Goal: Entertainment & Leisure: Consume media (video, audio)

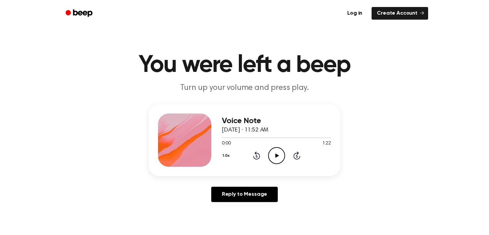
click at [272, 154] on icon "Play Audio" at bounding box center [276, 155] width 17 height 17
click at [281, 159] on icon "Play Audio" at bounding box center [276, 155] width 17 height 17
click at [227, 133] on div "Voice Note [DATE] · 11:52 AM" at bounding box center [276, 125] width 109 height 18
click at [227, 135] on div at bounding box center [276, 137] width 109 height 5
click at [272, 159] on icon "Pause Audio" at bounding box center [276, 155] width 17 height 17
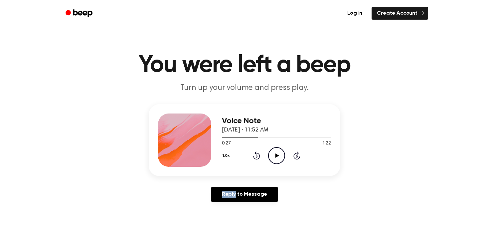
click at [272, 159] on icon "Play Audio" at bounding box center [276, 155] width 17 height 17
click at [276, 158] on icon "Pause Audio" at bounding box center [276, 155] width 17 height 17
click at [273, 157] on icon "Play Audio" at bounding box center [276, 155] width 17 height 17
click at [279, 151] on icon "Pause Audio" at bounding box center [276, 155] width 17 height 17
click at [276, 150] on icon "Play Audio" at bounding box center [276, 155] width 17 height 17
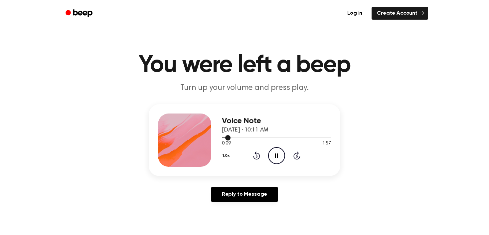
click at [240, 138] on div at bounding box center [276, 137] width 109 height 5
click at [267, 137] on div at bounding box center [276, 137] width 109 height 1
click at [277, 157] on icon "Pause Audio" at bounding box center [276, 155] width 17 height 17
click at [276, 153] on icon "Play Audio" at bounding box center [276, 155] width 17 height 17
click at [270, 153] on icon "Play Audio" at bounding box center [276, 155] width 17 height 17
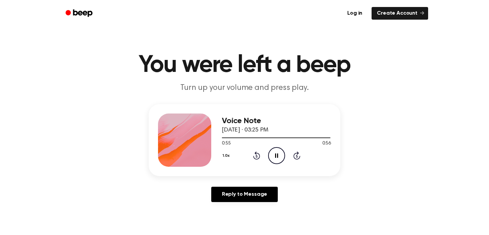
click at [276, 149] on icon "Pause Audio" at bounding box center [276, 155] width 17 height 17
